Goal: Information Seeking & Learning: Check status

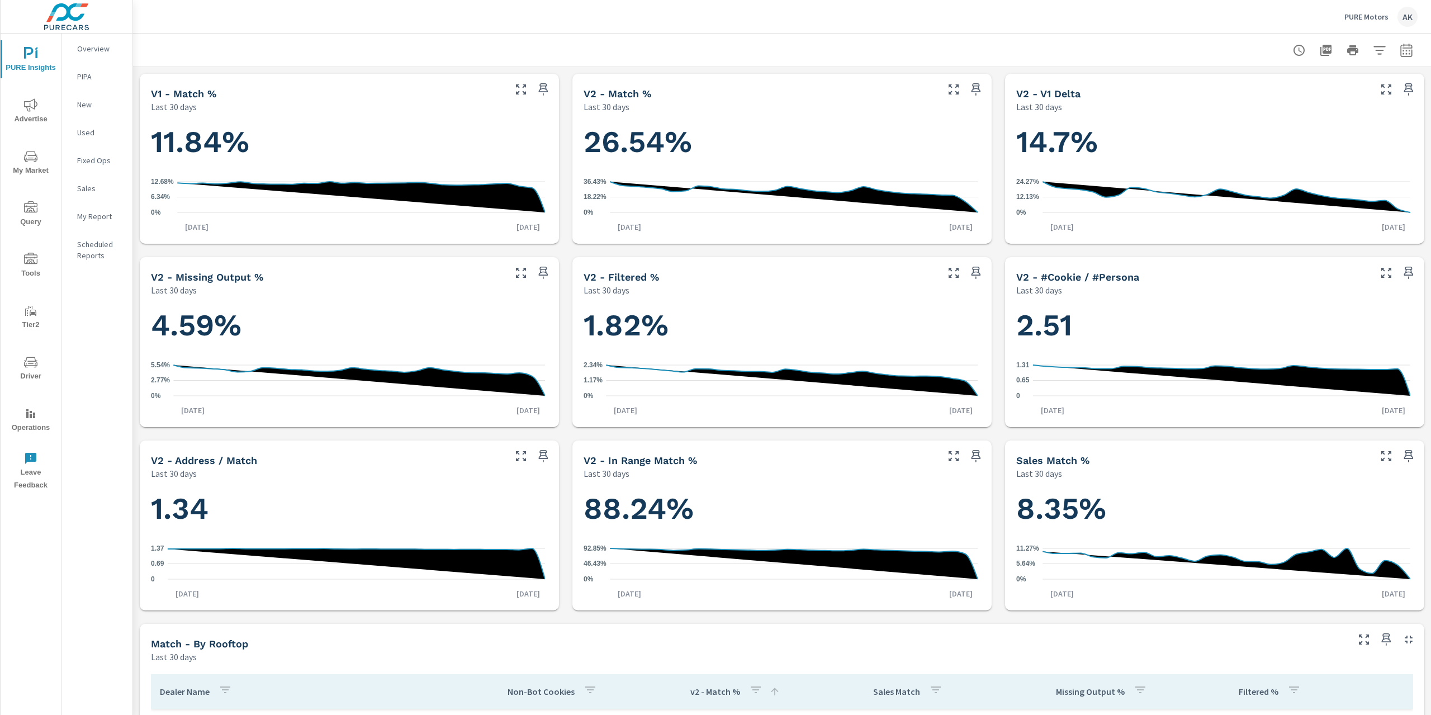
scroll to position [210, 0]
drag, startPoint x: 582, startPoint y: 146, endPoint x: 734, endPoint y: 140, distance: 152.2
click at [734, 140] on h1 "26.54%" at bounding box center [782, 142] width 397 height 38
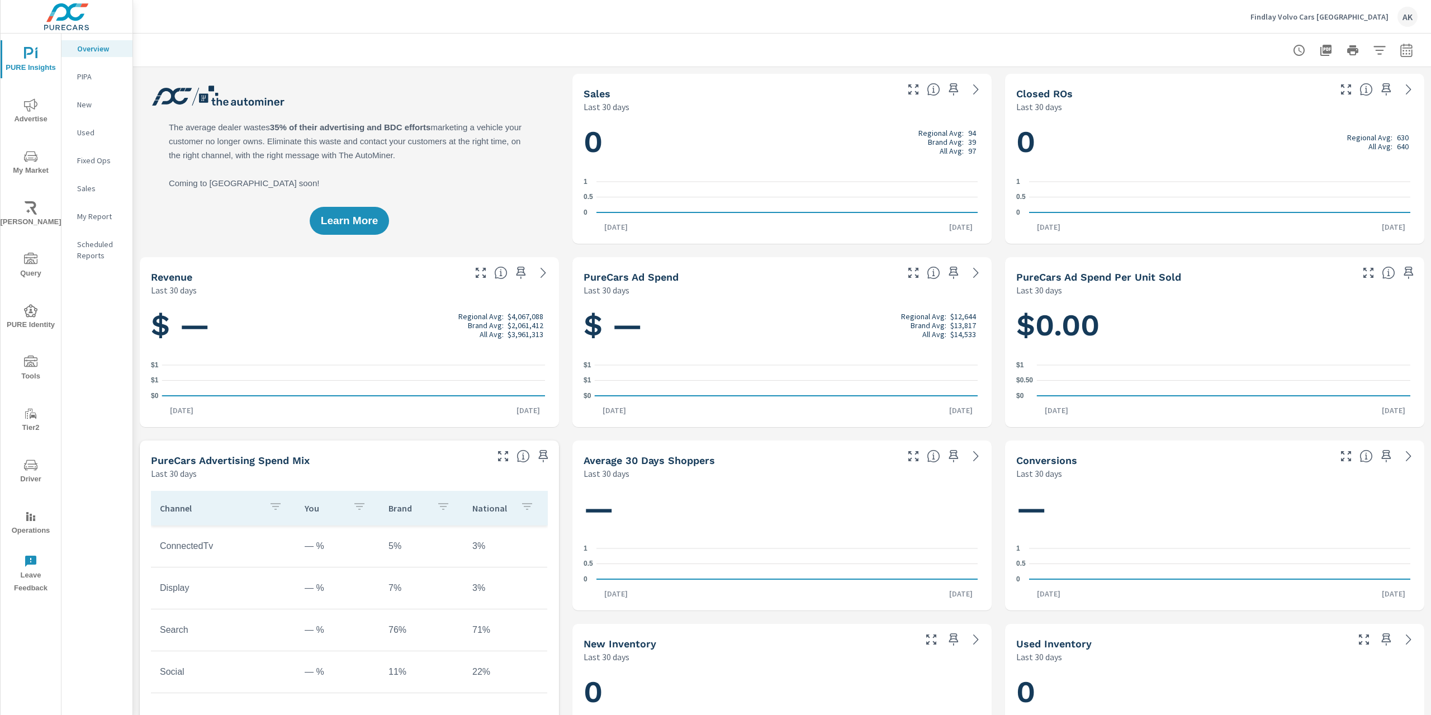
click at [21, 158] on span "My Market" at bounding box center [31, 163] width 54 height 27
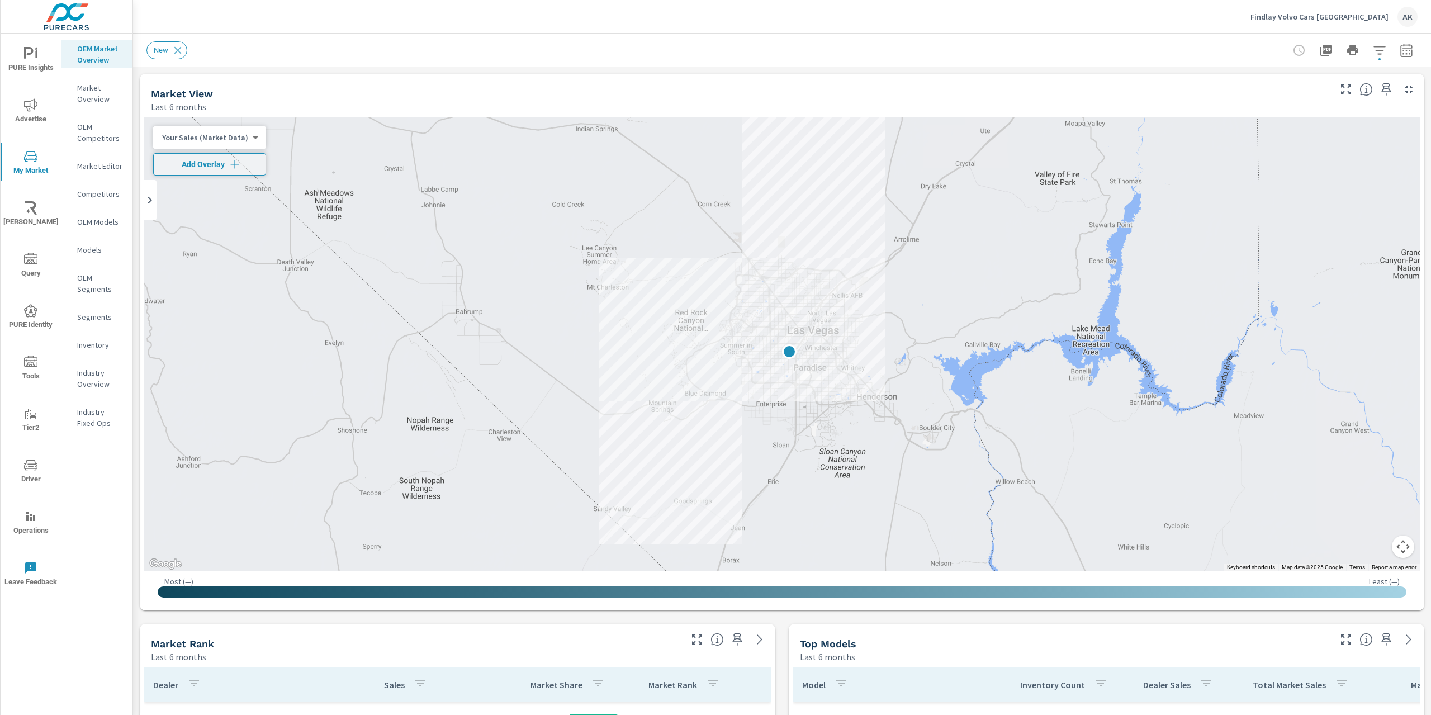
click at [1373, 52] on icon "button" at bounding box center [1379, 50] width 13 height 13
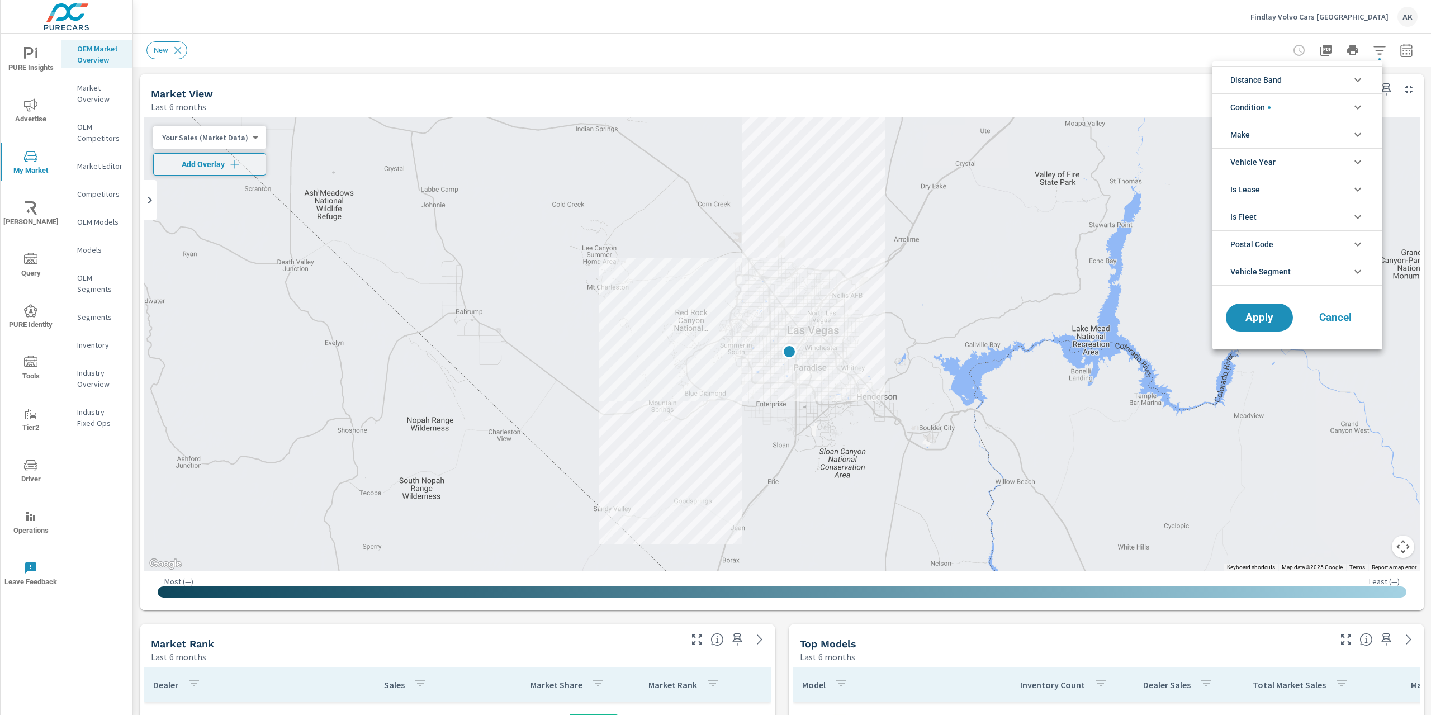
click at [1367, 52] on div at bounding box center [715, 357] width 1431 height 715
